Goal: Task Accomplishment & Management: Use online tool/utility

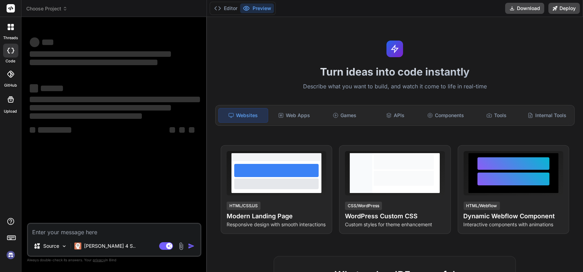
type textarea "x"
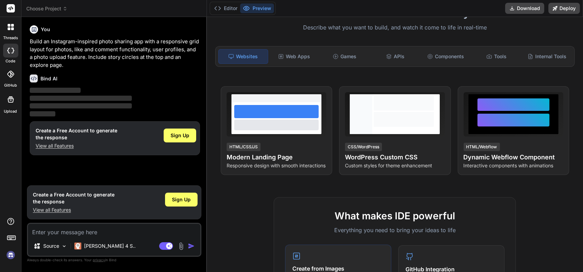
scroll to position [35, 0]
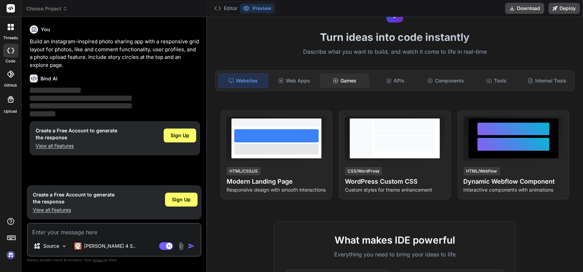
click at [346, 82] on div "Games" at bounding box center [344, 80] width 49 height 15
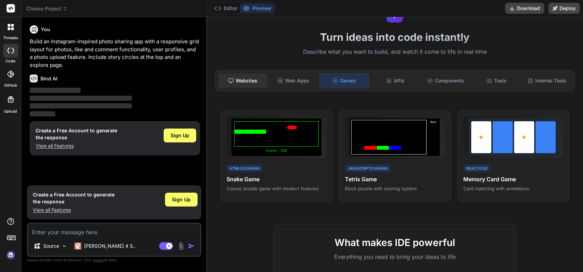
click at [249, 80] on div "Websites" at bounding box center [242, 80] width 49 height 15
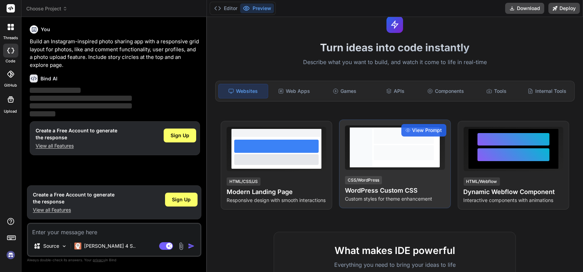
scroll to position [0, 0]
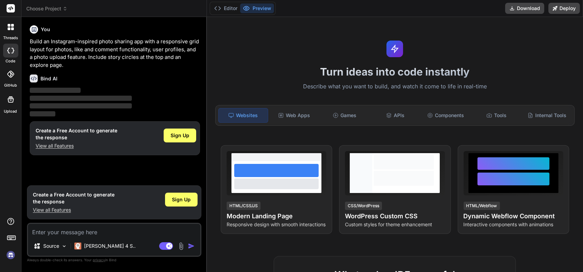
click at [15, 34] on div at bounding box center [10, 27] width 15 height 15
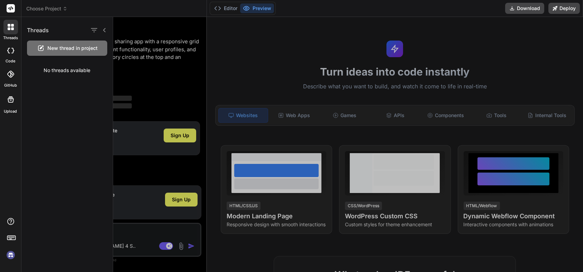
click at [10, 82] on label "GitHub" at bounding box center [10, 85] width 13 height 6
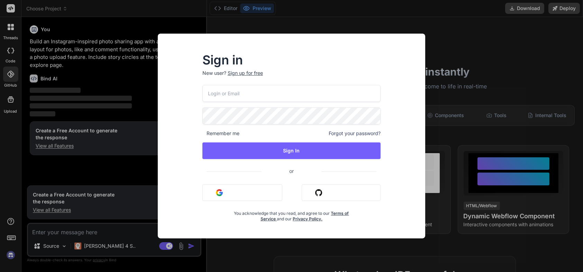
click at [7, 106] on div "Sign in New user? Sign up for free Remember me Forgot your password? Sign In or…" at bounding box center [291, 136] width 583 height 272
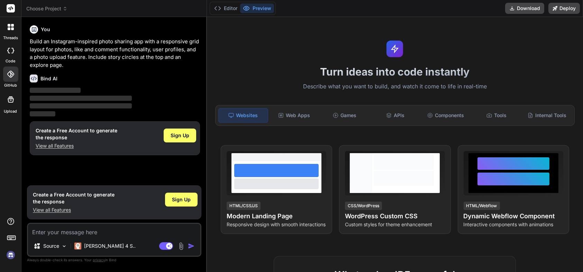
click at [12, 107] on div at bounding box center [10, 99] width 17 height 17
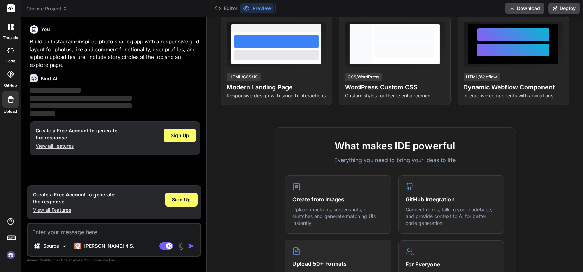
scroll to position [242, 0]
